Goal: Transaction & Acquisition: Purchase product/service

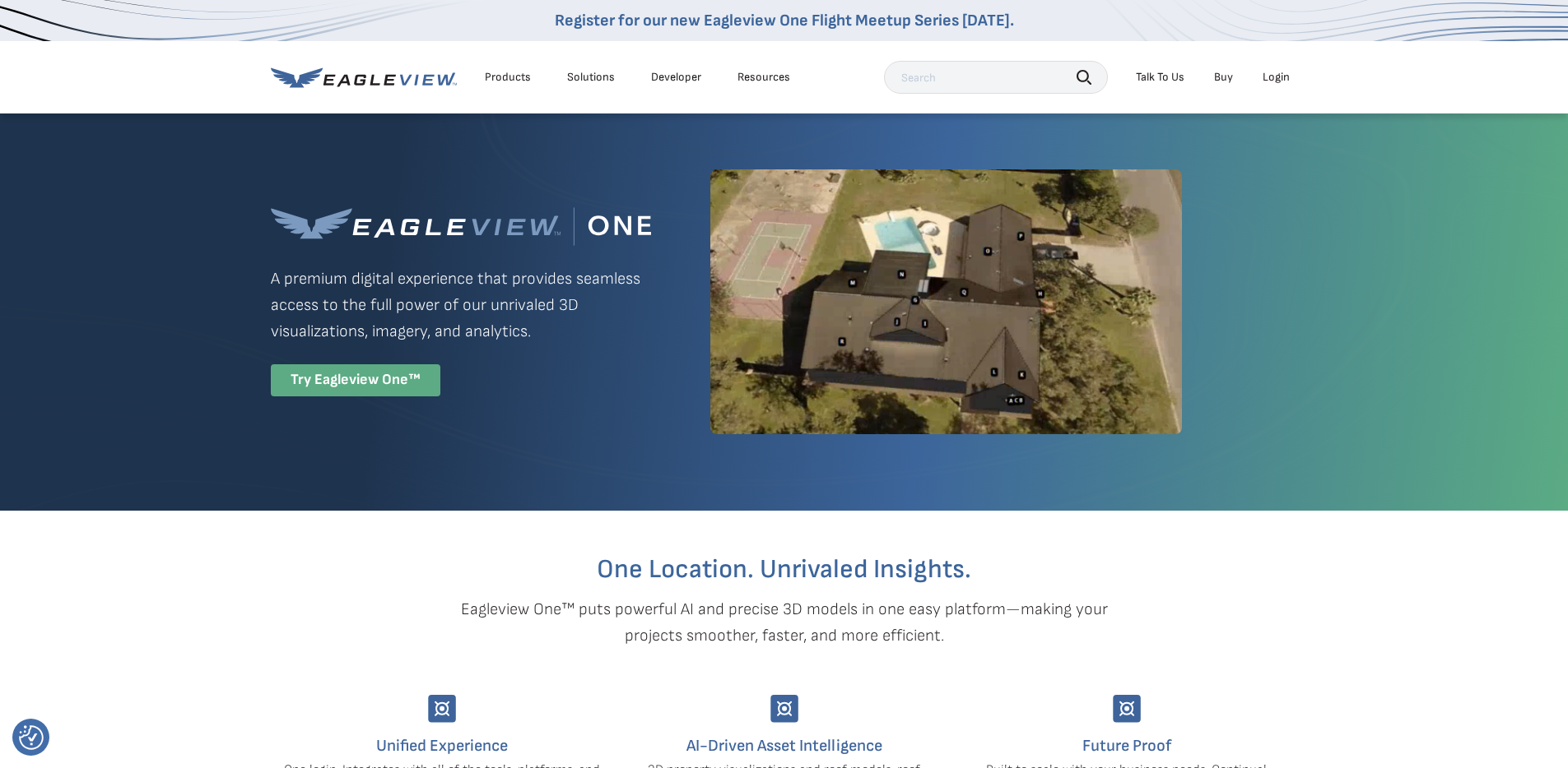
click at [371, 386] on div "Try Eagleview One™" at bounding box center [355, 381] width 169 height 32
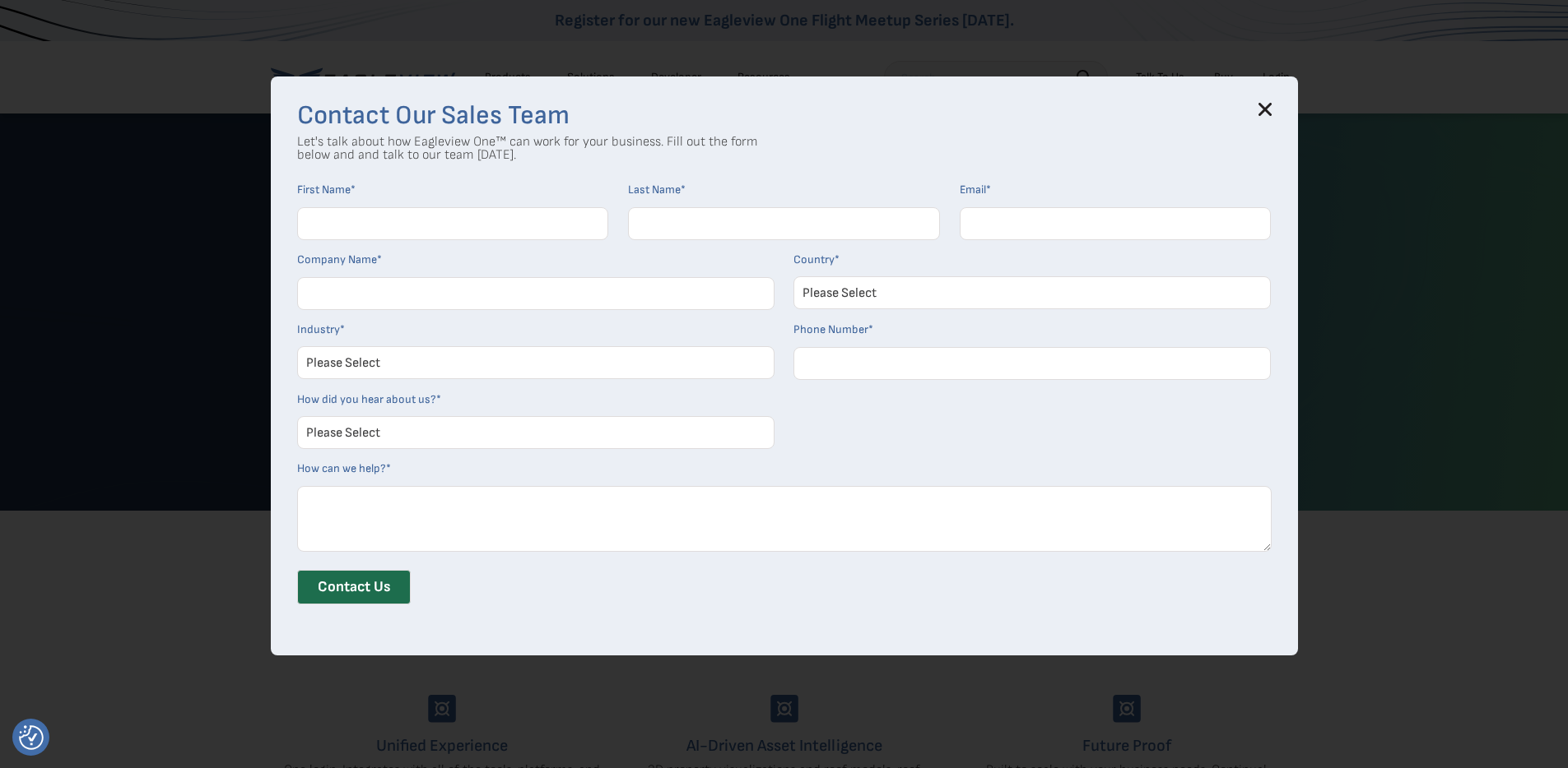
click at [1272, 116] on h3 "Contact Our Sales Team" at bounding box center [784, 116] width 975 height 27
click at [1270, 111] on icon at bounding box center [1264, 109] width 11 height 11
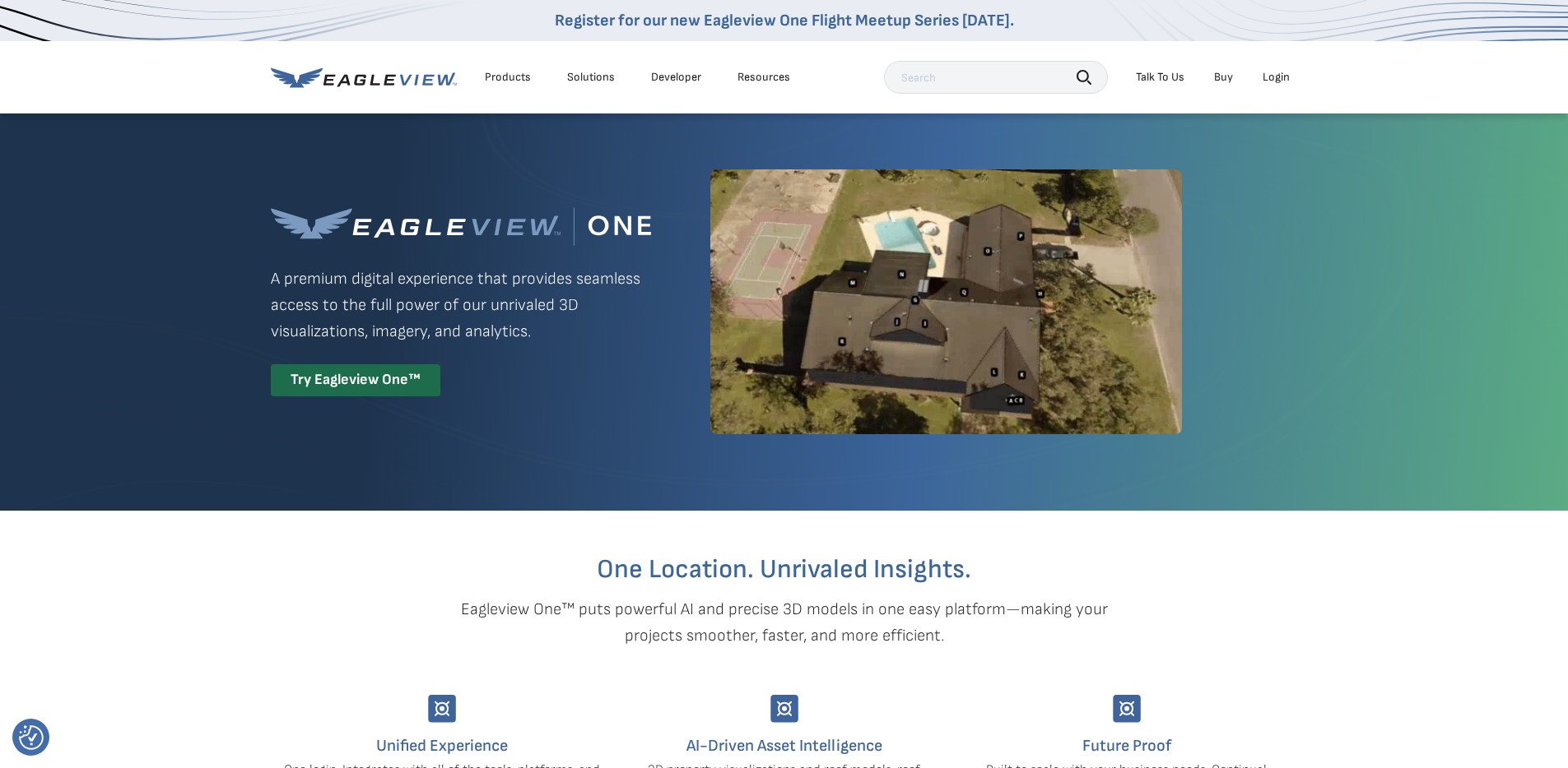
click at [1272, 85] on li "Login" at bounding box center [1276, 77] width 43 height 25
click at [1283, 75] on div "Login" at bounding box center [1276, 77] width 28 height 15
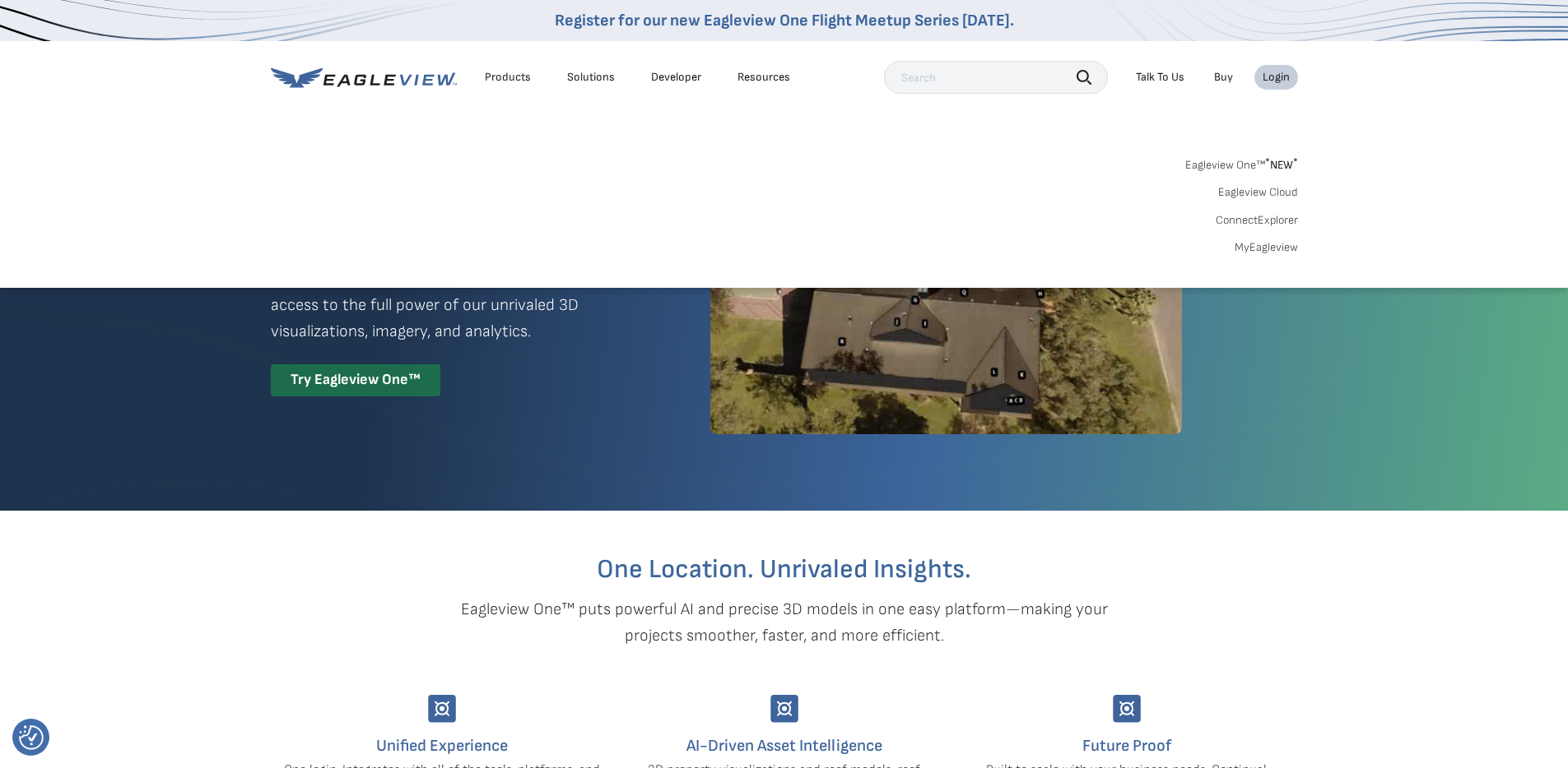
click at [1255, 256] on div "Search Products Our Product Areas Imagery 1-Inch GSD Aerial Imagery *" at bounding box center [784, 210] width 1568 height 154
click at [1254, 247] on link "MyEagleview" at bounding box center [1266, 247] width 63 height 15
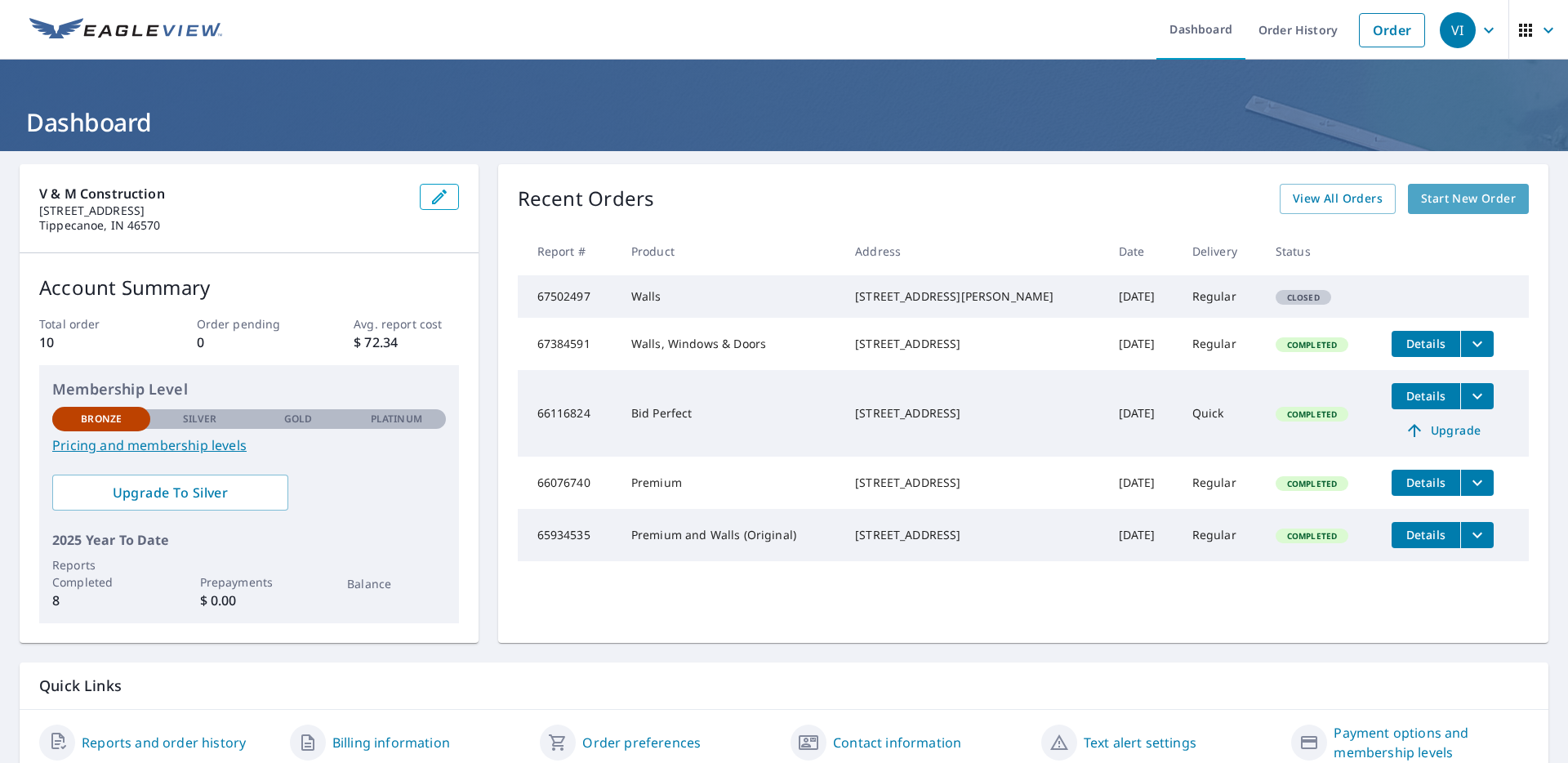
click at [1422, 199] on span "Start New Order" at bounding box center [1468, 198] width 95 height 21
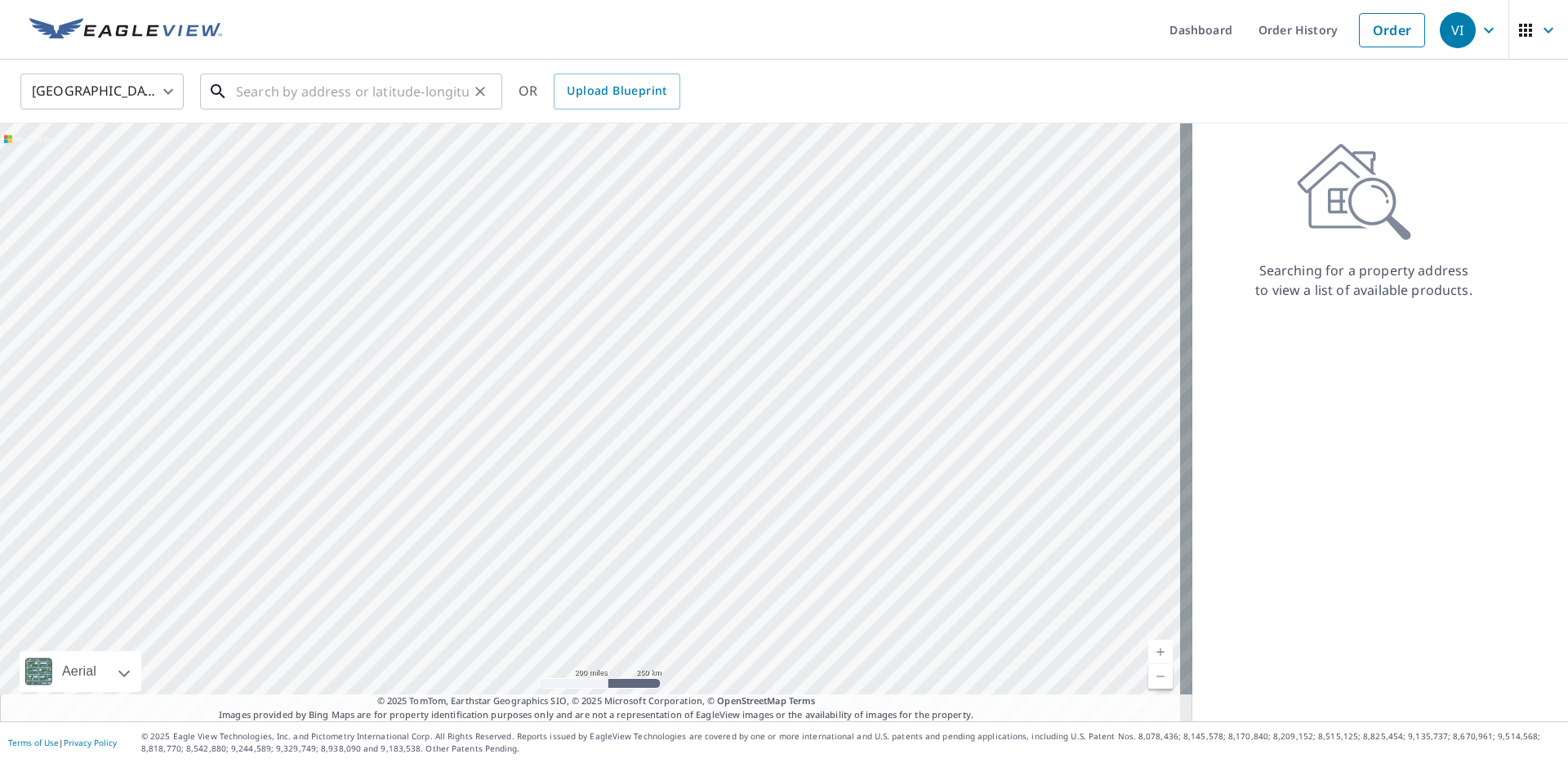
click at [303, 97] on input "text" at bounding box center [352, 91] width 232 height 46
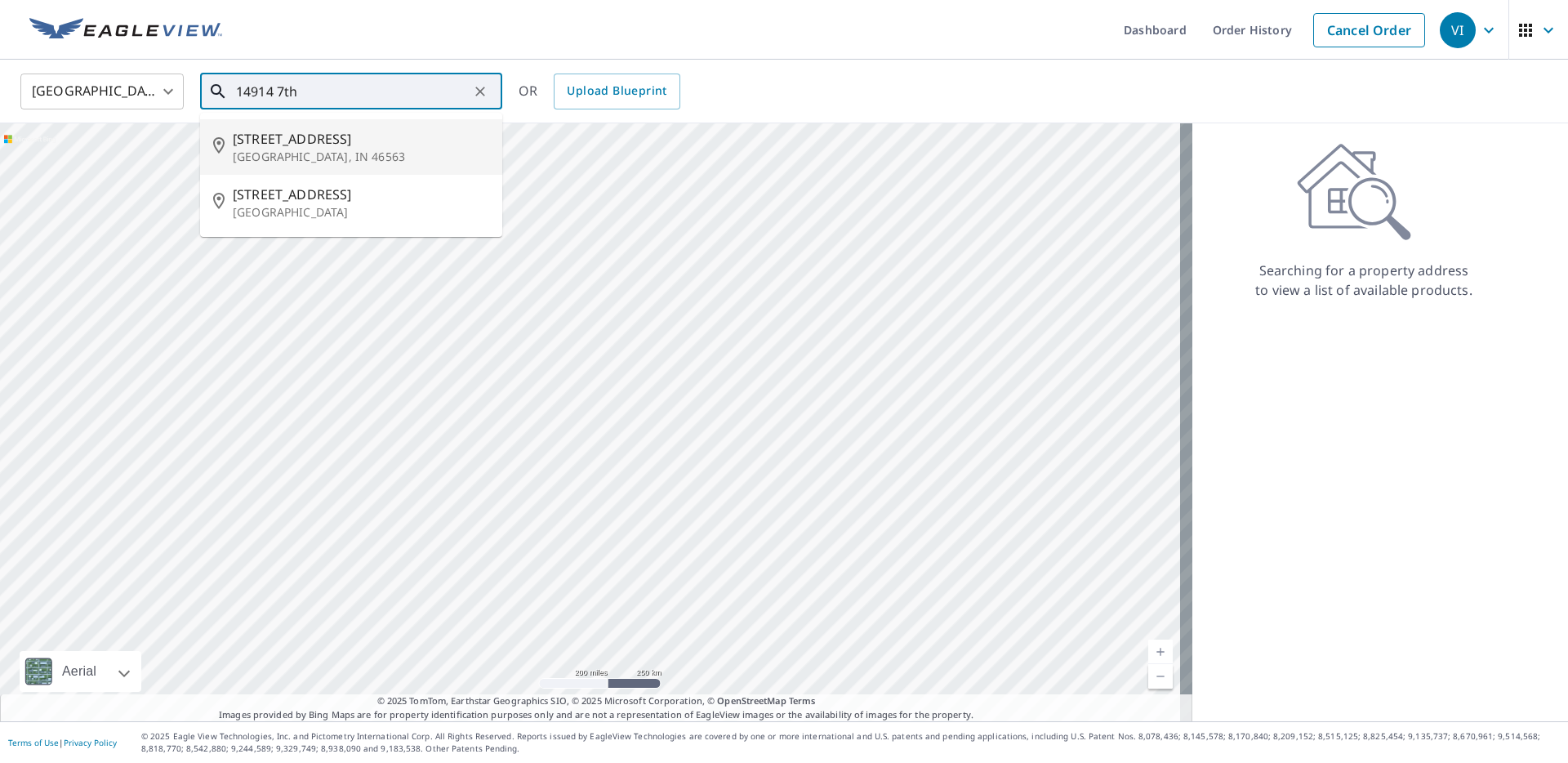
click at [326, 139] on span "[STREET_ADDRESS]" at bounding box center [360, 139] width 257 height 20
type input "[STREET_ADDRESS]"
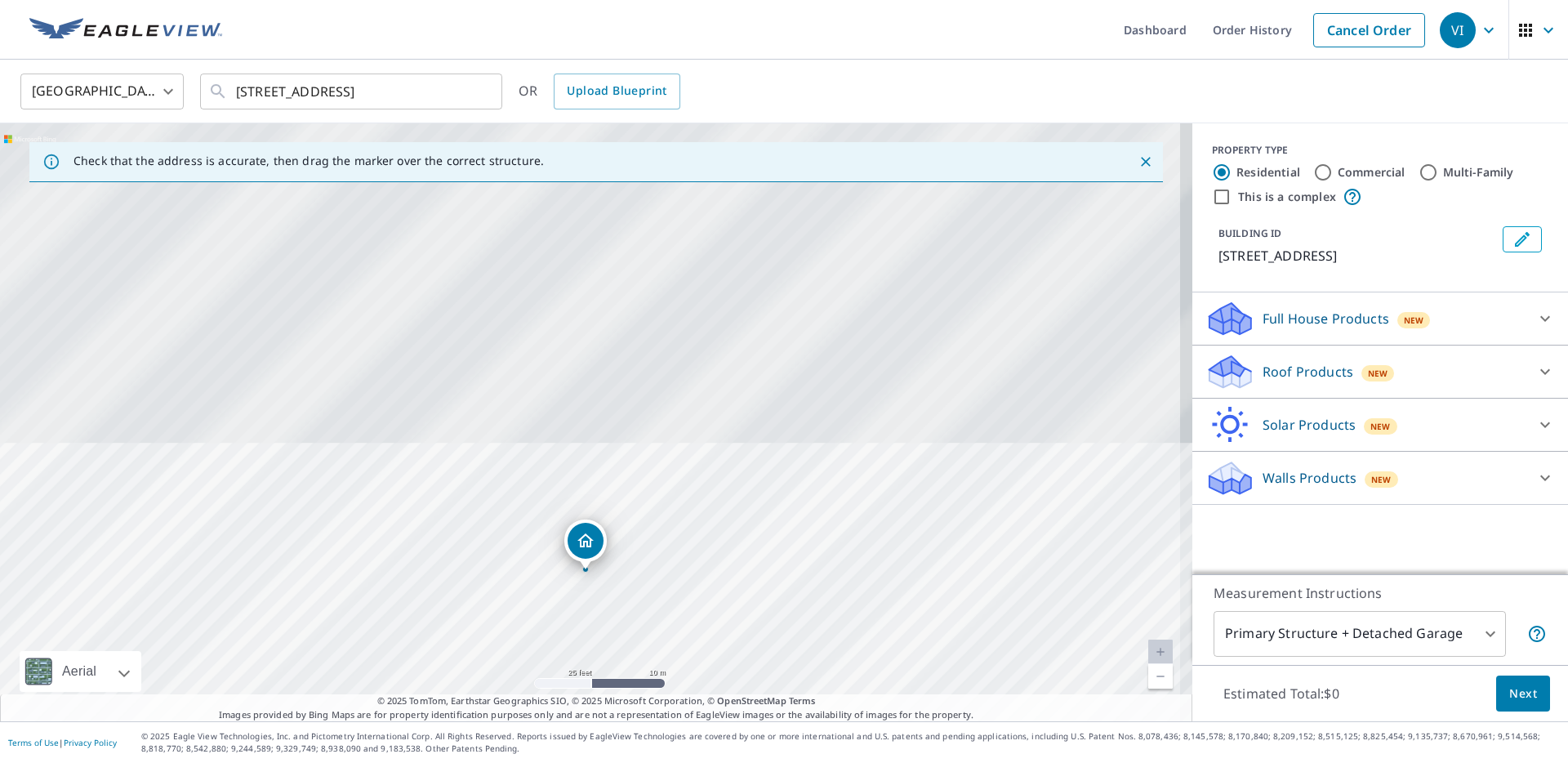
drag, startPoint x: 639, startPoint y: 317, endPoint x: 628, endPoint y: 497, distance: 180.3
click at [628, 497] on div "[STREET_ADDRESS]" at bounding box center [597, 422] width 1193 height 598
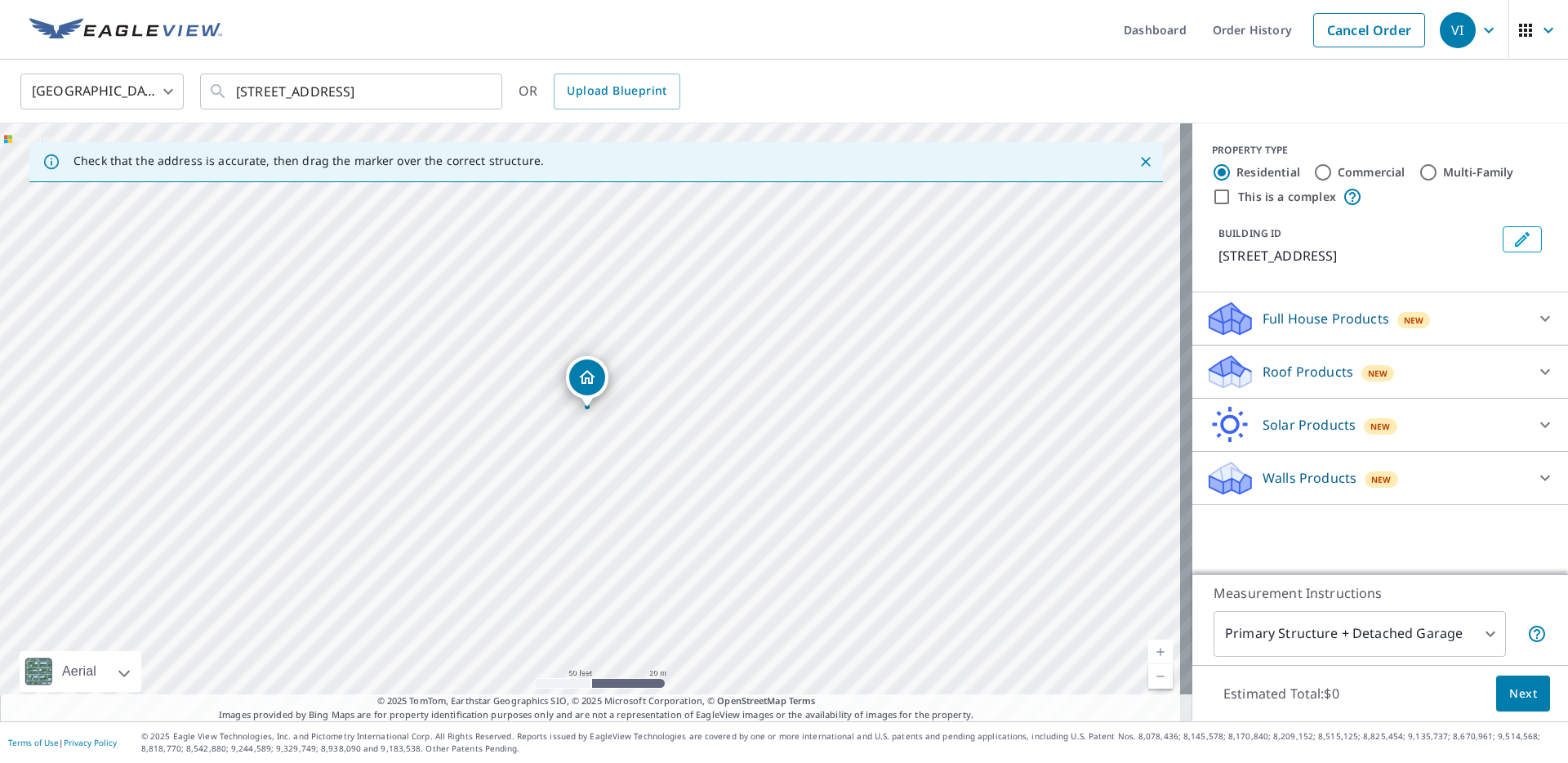
drag, startPoint x: 625, startPoint y: 451, endPoint x: 612, endPoint y: 343, distance: 108.8
click at [612, 343] on div "[STREET_ADDRESS]" at bounding box center [597, 422] width 1193 height 598
click at [1304, 371] on p "Roof Products" at bounding box center [1307, 372] width 91 height 20
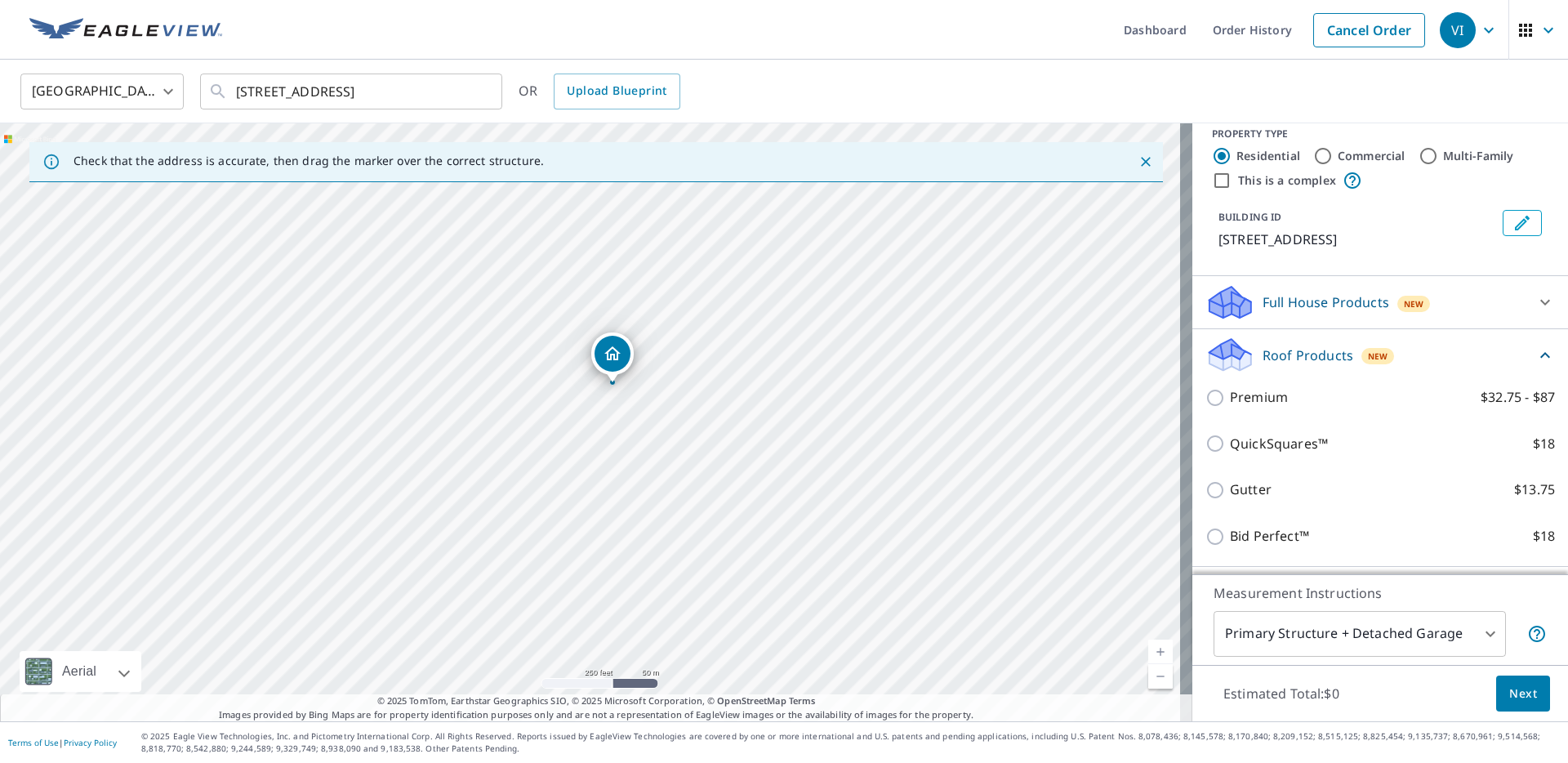
scroll to position [19, 0]
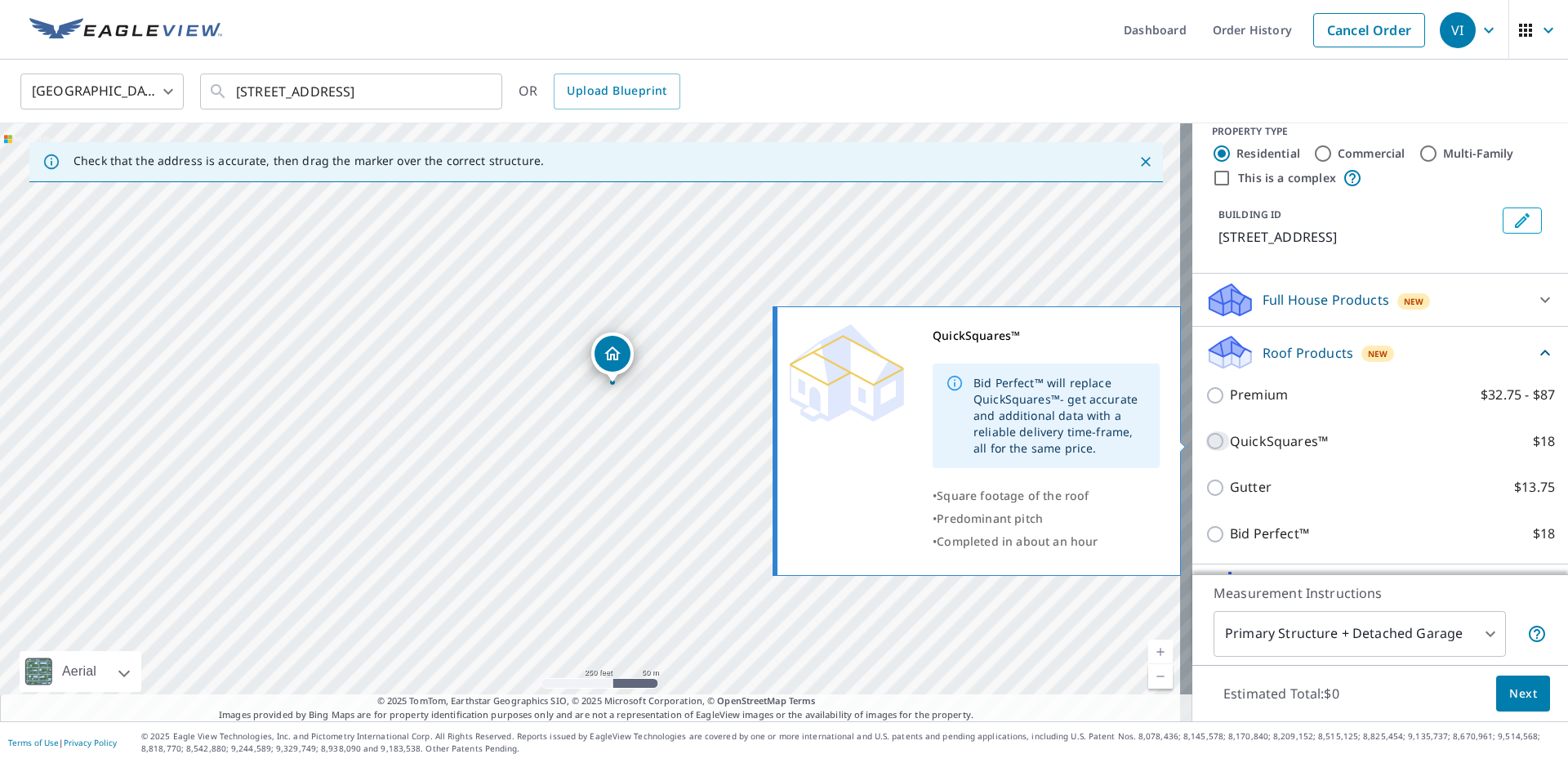
click at [1206, 448] on input "QuickSquares™ $18" at bounding box center [1217, 442] width 24 height 20
checkbox input "true"
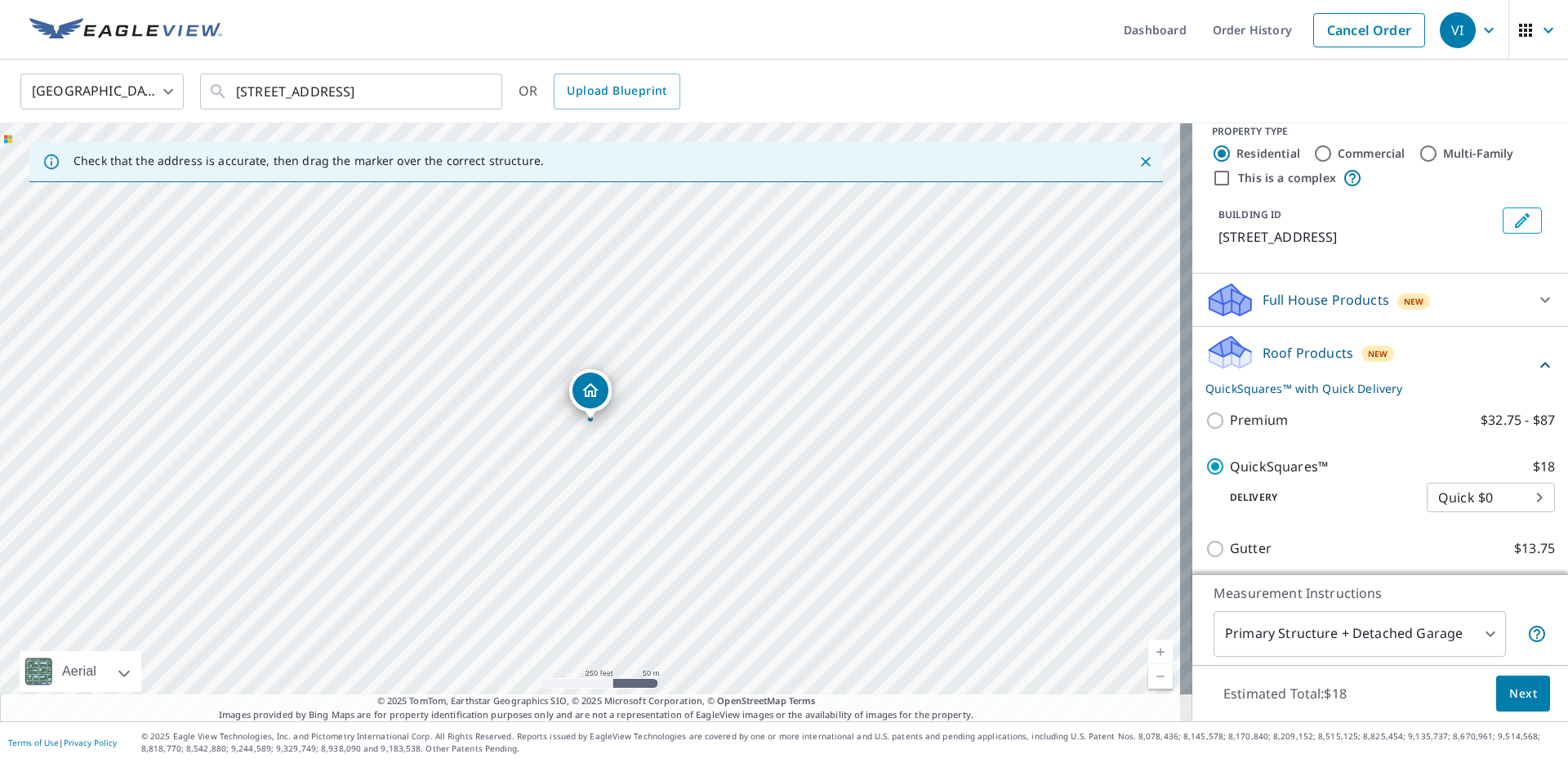
click at [1425, 633] on body "VI VI Dashboard Order History Cancel Order VI [GEOGRAPHIC_DATA] [GEOGRAPHIC_DAT…" at bounding box center [784, 381] width 1568 height 763
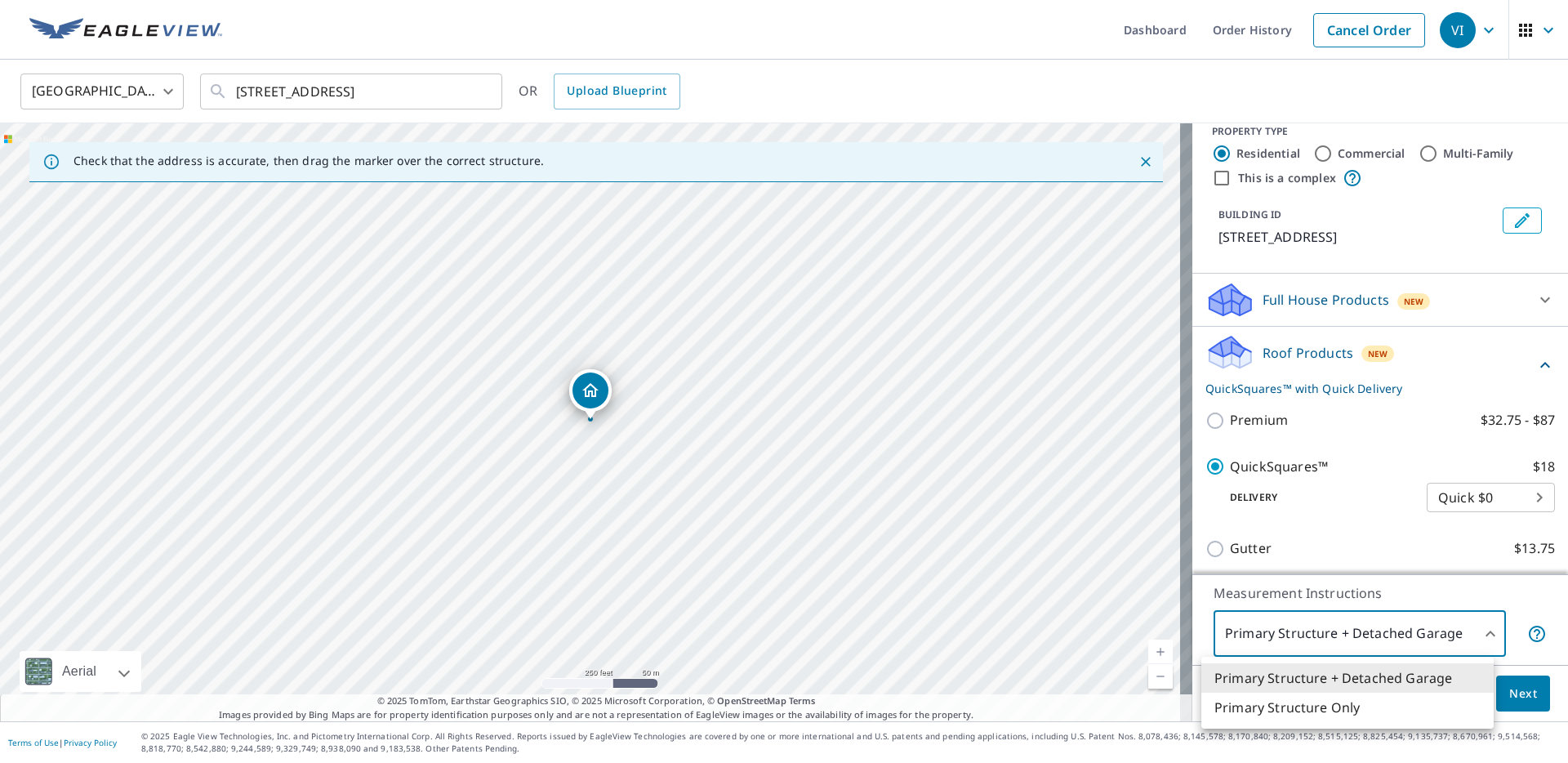
click at [1301, 704] on li "Primary Structure Only" at bounding box center [1348, 707] width 293 height 29
type input "2"
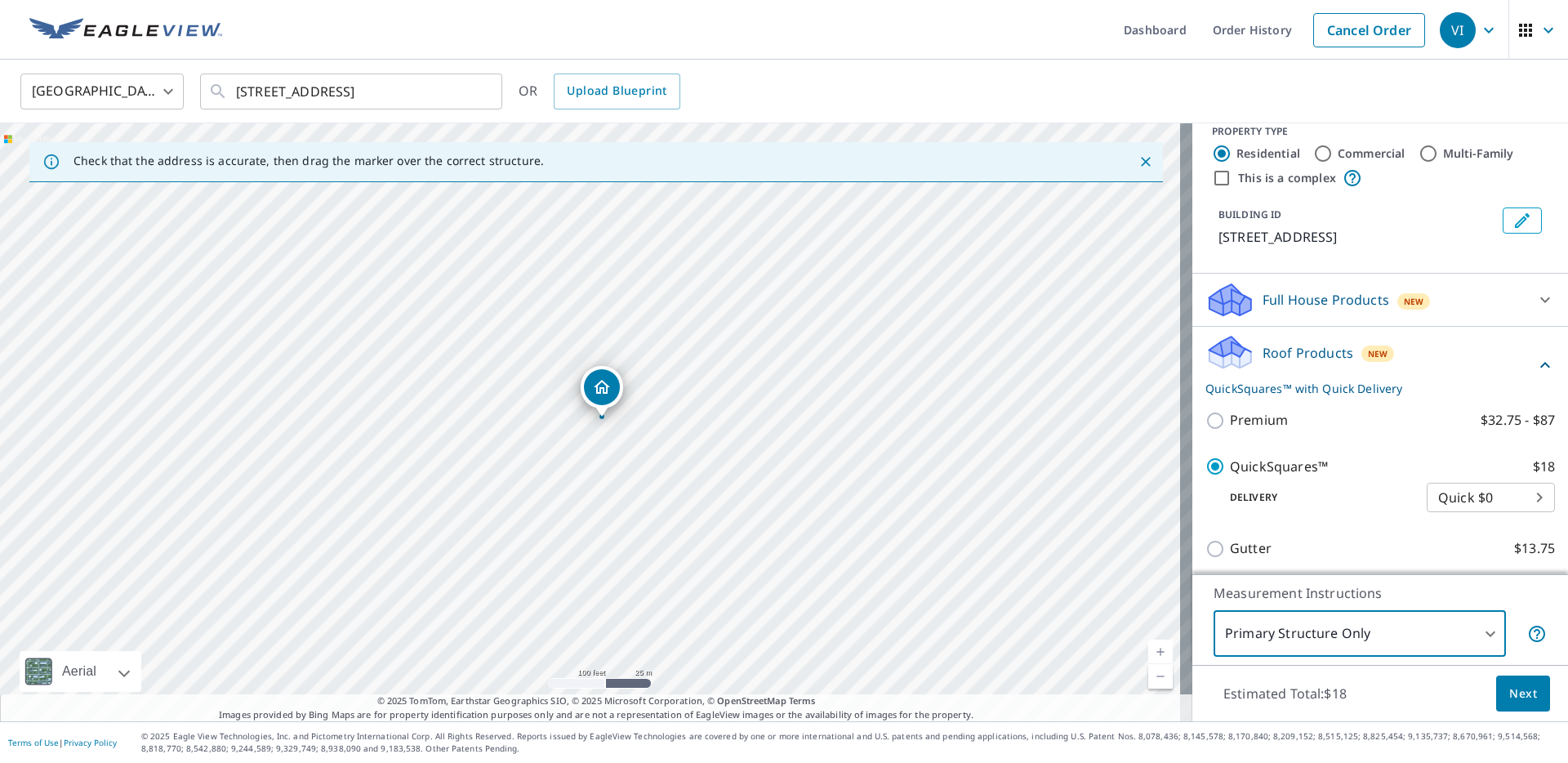
click at [1516, 693] on span "Next" at bounding box center [1523, 694] width 27 height 21
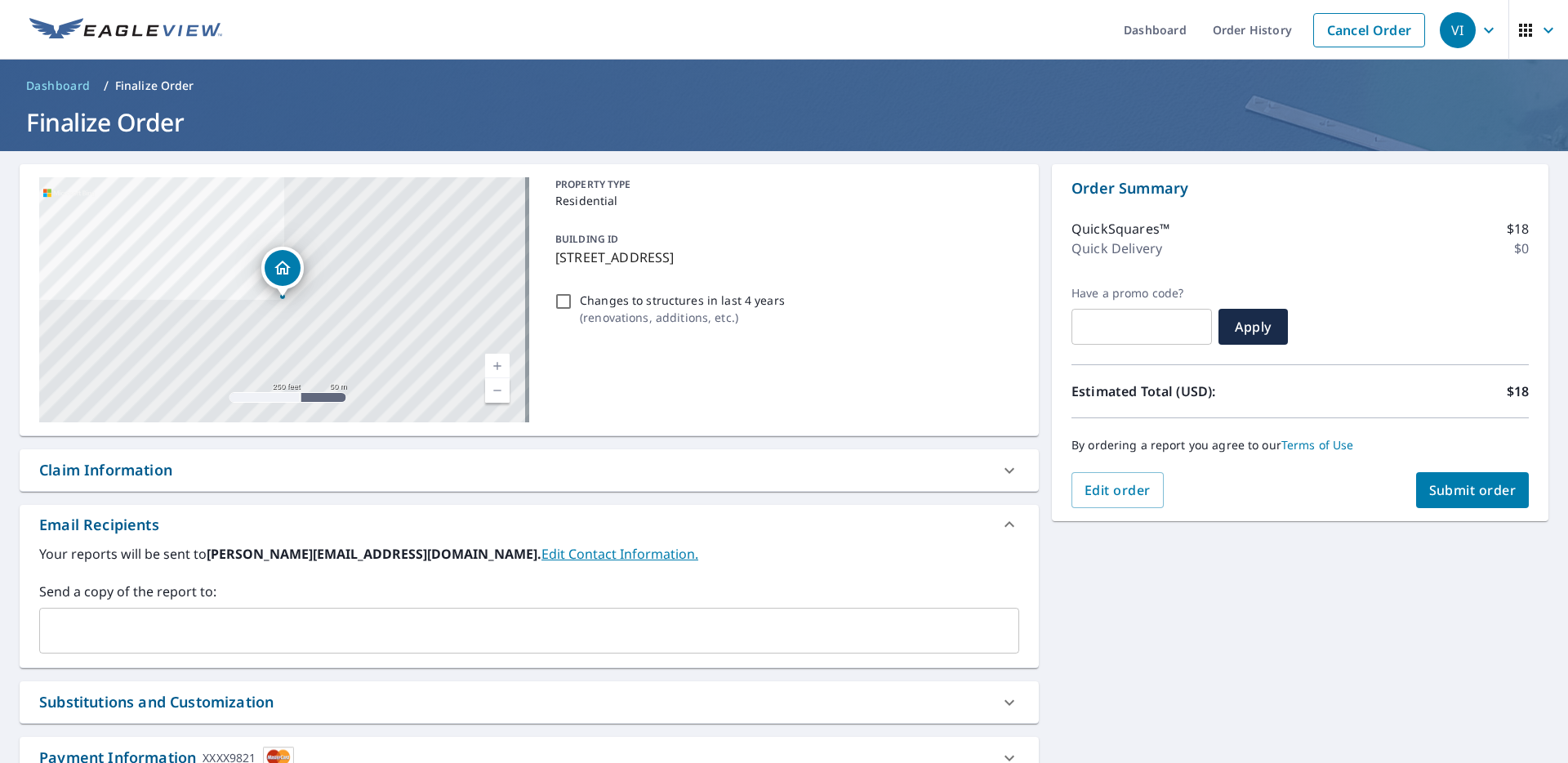
click at [1433, 487] on span "Submit order" at bounding box center [1473, 490] width 88 height 18
